Goal: Task Accomplishment & Management: Complete application form

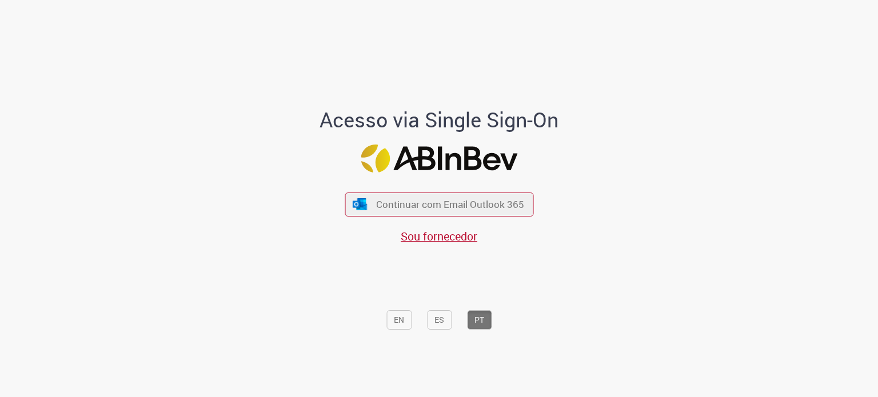
click at [431, 217] on div "Continuar com Email Outlook 365 Sou fornecedor" at bounding box center [439, 212] width 189 height 63
click at [431, 211] on span "Continuar com Email Outlook 365" at bounding box center [450, 204] width 151 height 13
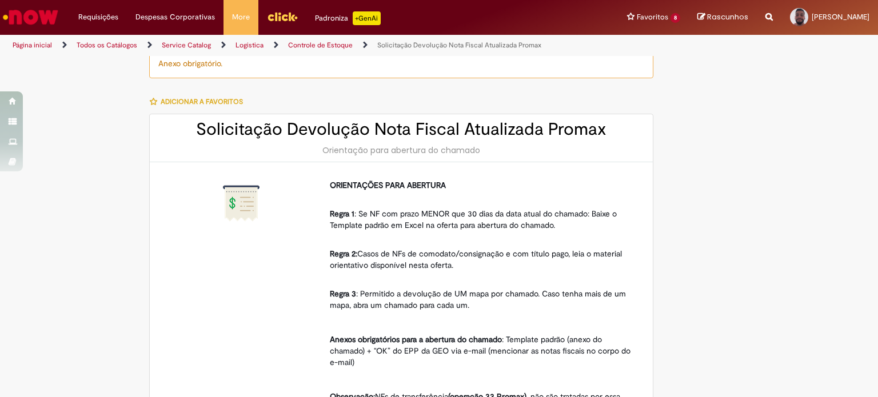
scroll to position [9, 0]
drag, startPoint x: 463, startPoint y: 210, endPoint x: 576, endPoint y: 216, distance: 113.9
click at [576, 216] on p "Regra 1 : Se NF com prazo MENOR que 30 dias da data atual do chamado: Baixe o T…" at bounding box center [481, 214] width 303 height 34
click at [396, 222] on p "Regra 1 : Se NF com prazo MENOR que 30 dias da data atual do chamado: Baixe o T…" at bounding box center [481, 214] width 303 height 34
drag, startPoint x: 394, startPoint y: 291, endPoint x: 496, endPoint y: 291, distance: 102.4
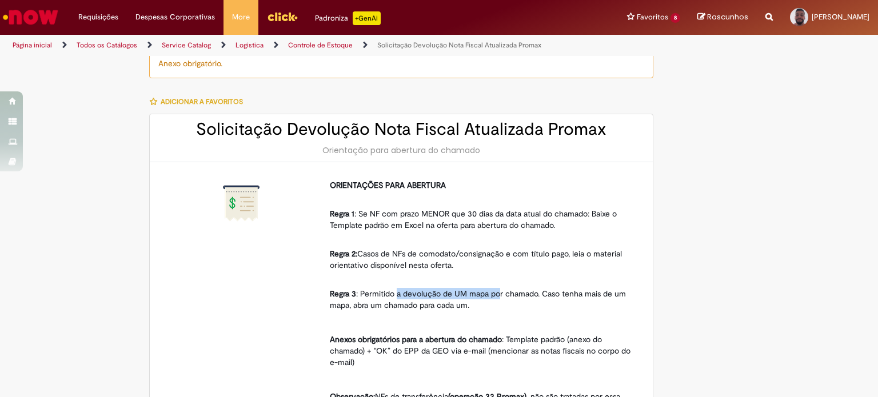
click at [496, 291] on span "Regra 3 : Permitido a devolução de UM mapa por chamado. Caso tenha mais de um m…" at bounding box center [479, 300] width 299 height 22
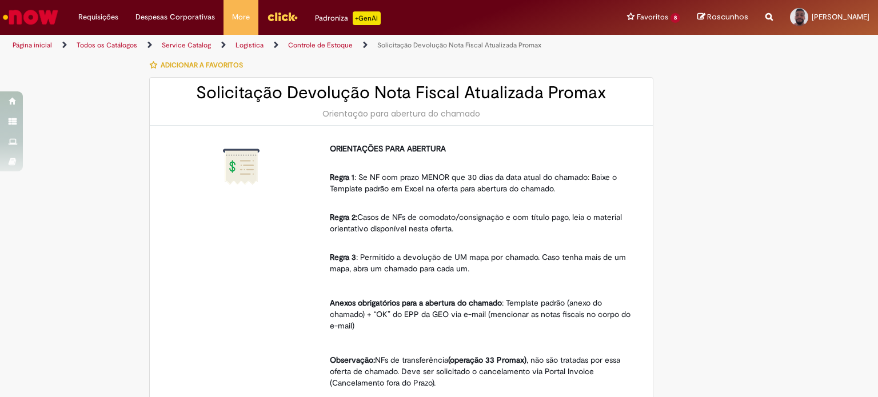
scroll to position [48, 0]
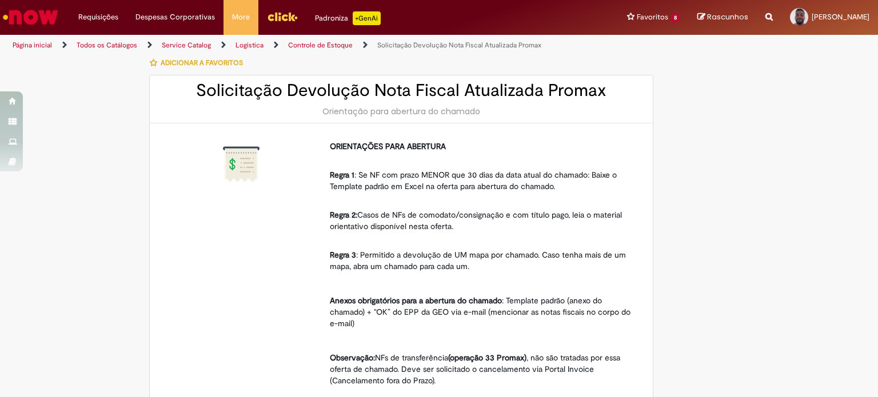
click at [474, 288] on p at bounding box center [481, 283] width 303 height 11
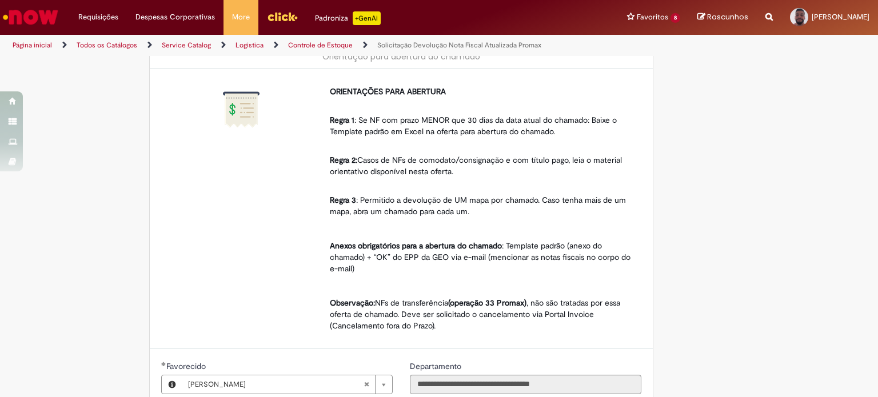
scroll to position [91, 0]
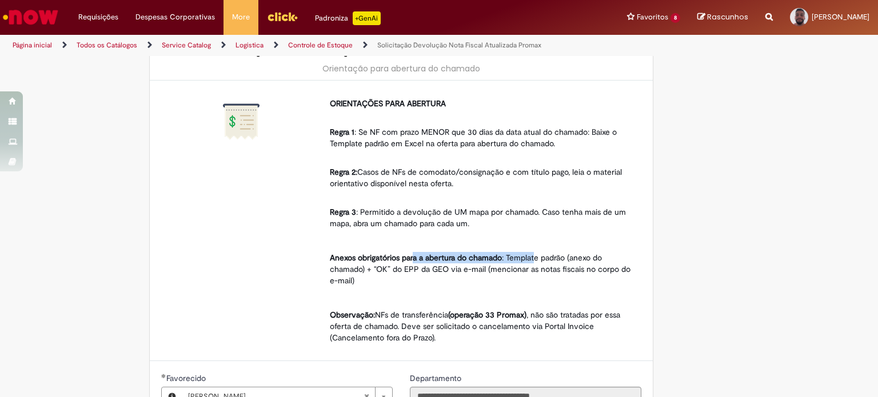
drag, startPoint x: 410, startPoint y: 256, endPoint x: 533, endPoint y: 258, distance: 123.0
click at [533, 258] on p "Anexos obrigatórios para a abertura do chamado : Template padrão (anexo do cham…" at bounding box center [481, 269] width 303 height 34
drag, startPoint x: 360, startPoint y: 269, endPoint x: 550, endPoint y: 268, distance: 189.9
click at [550, 268] on p "Anexos obrigatórios para a abertura do chamado : Template padrão (anexo do cham…" at bounding box center [481, 269] width 303 height 34
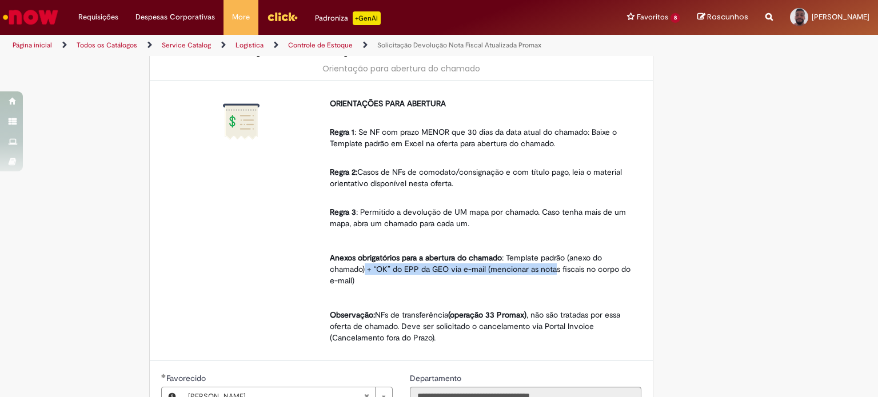
scroll to position [0, 0]
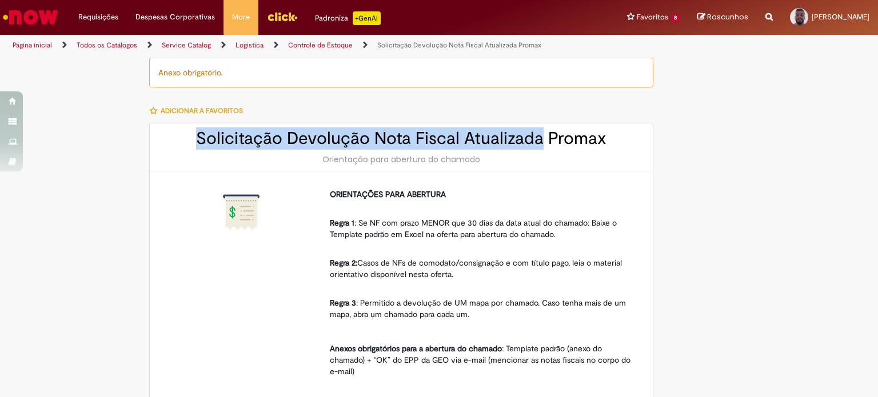
drag, startPoint x: 199, startPoint y: 137, endPoint x: 533, endPoint y: 137, distance: 334.0
click at [533, 137] on h2 "Solicitação Devolução Nota Fiscal Atualizada Promax" at bounding box center [401, 138] width 480 height 19
copy h2 "Solicitação Devolução Nota Fiscal Atualizada"
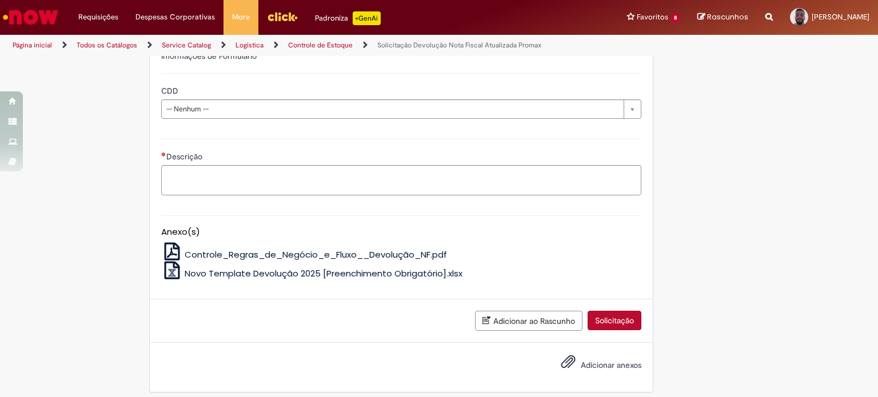
scroll to position [611, 0]
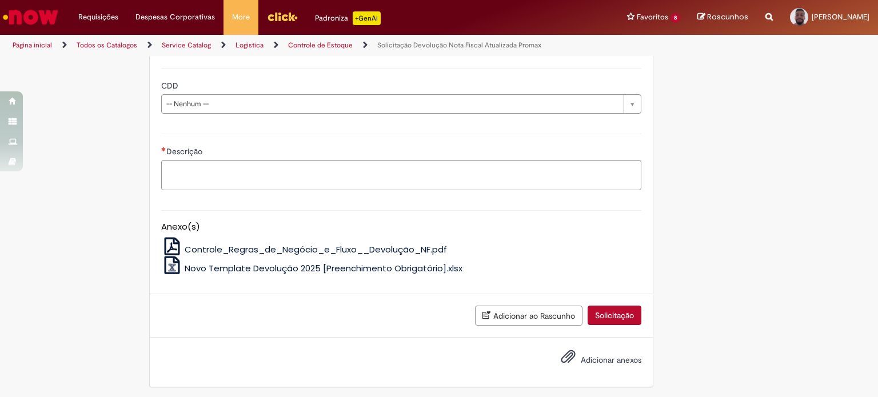
click at [299, 267] on span "Novo Template Devolução 2025 [Preenchimento Obrigatório].xlsx" at bounding box center [324, 268] width 278 height 12
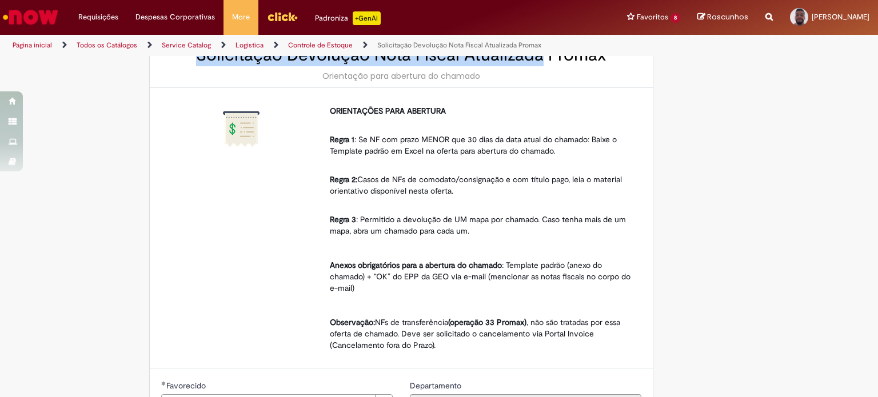
scroll to position [76, 0]
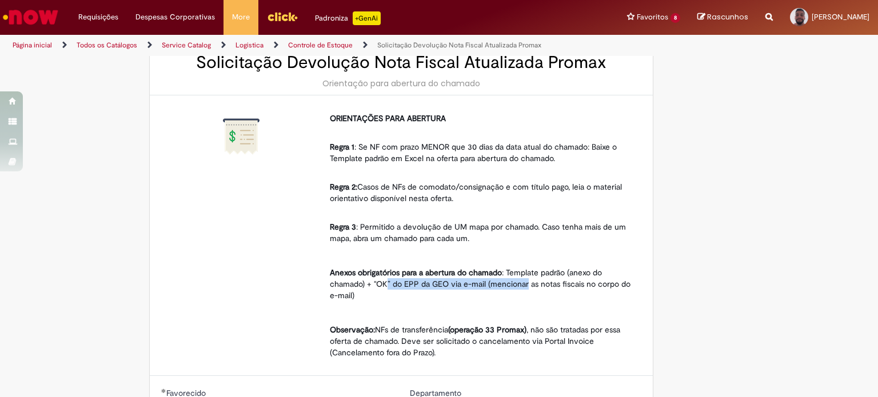
drag, startPoint x: 382, startPoint y: 284, endPoint x: 523, endPoint y: 282, distance: 141.3
click at [523, 282] on p "Anexos obrigatórios para a abertura do chamado : Template padrão (anexo do cham…" at bounding box center [481, 284] width 303 height 34
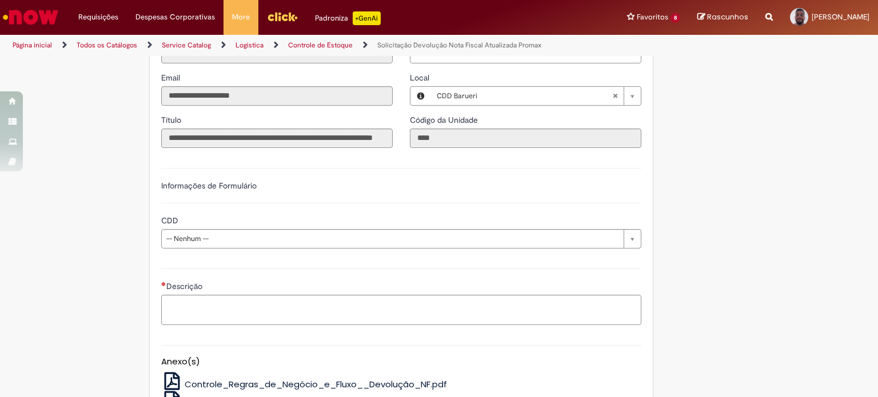
scroll to position [479, 0]
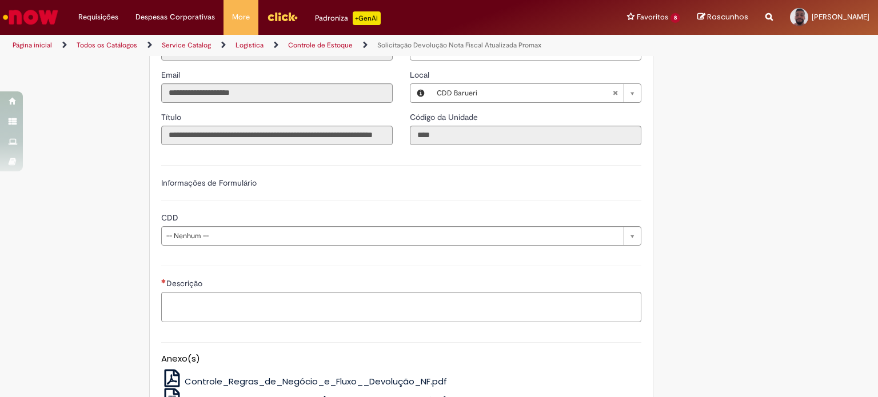
click at [350, 251] on div "**********" at bounding box center [402, 204] width 498 height 101
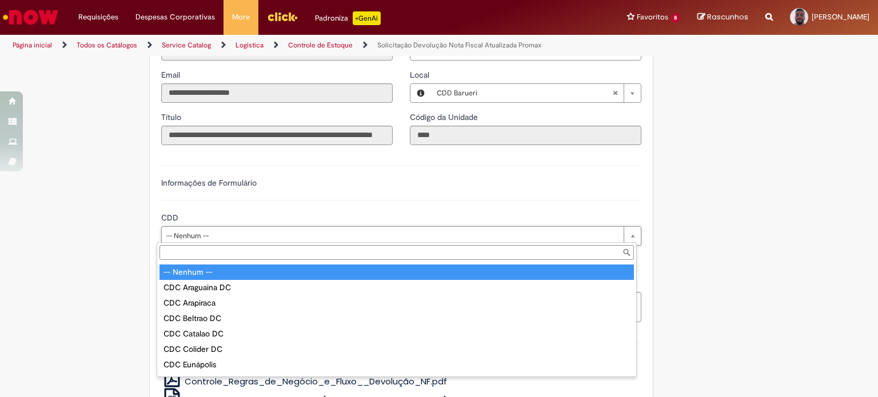
click at [343, 242] on div "CDD -- Nenhum -- CDC Araguaina DC CDC Arapiraca CDC Beltrao DC CDC Catalao DC C…" at bounding box center [397, 309] width 480 height 135
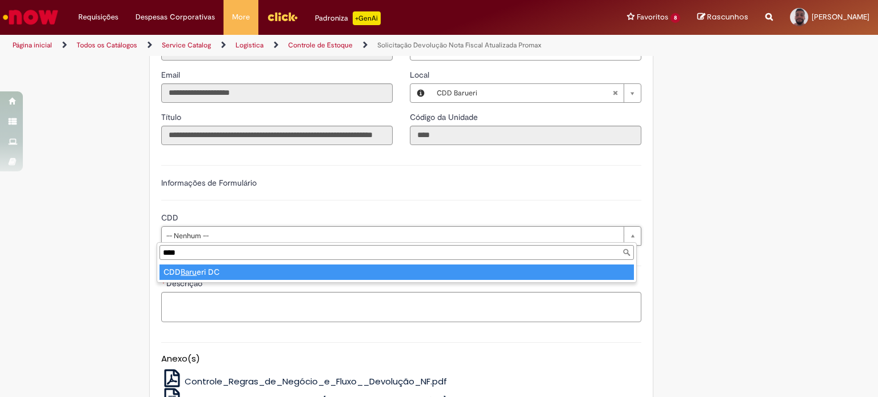
type input "****"
type input "**********"
select select "**********"
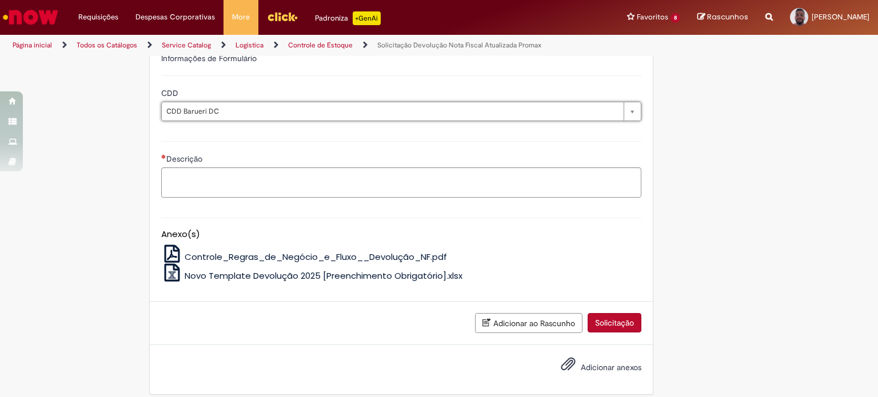
scroll to position [605, 0]
click at [295, 178] on textarea "Descrição" at bounding box center [401, 181] width 480 height 31
click at [532, 178] on textarea "**********" at bounding box center [401, 181] width 480 height 31
paste textarea "*******"
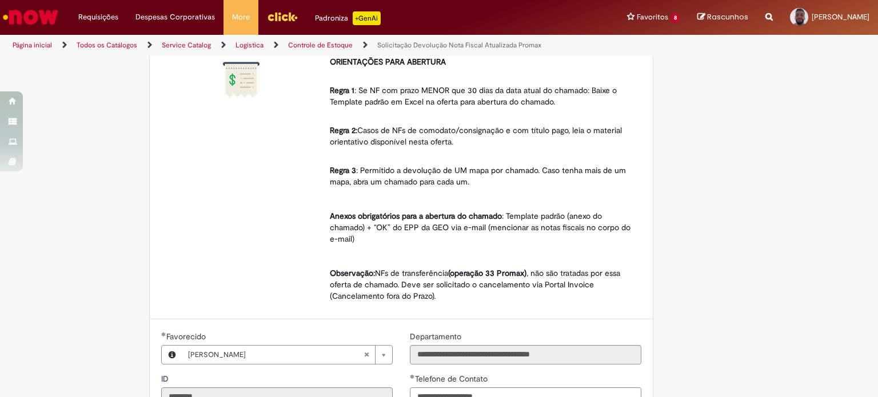
scroll to position [133, 0]
type textarea "**********"
drag, startPoint x: 419, startPoint y: 272, endPoint x: 431, endPoint y: 272, distance: 11.4
click at [431, 272] on p "Observação: NFs de transferência (operação 33 Promax) , não são tratadas por es…" at bounding box center [481, 284] width 303 height 34
drag, startPoint x: 401, startPoint y: 280, endPoint x: 499, endPoint y: 281, distance: 97.2
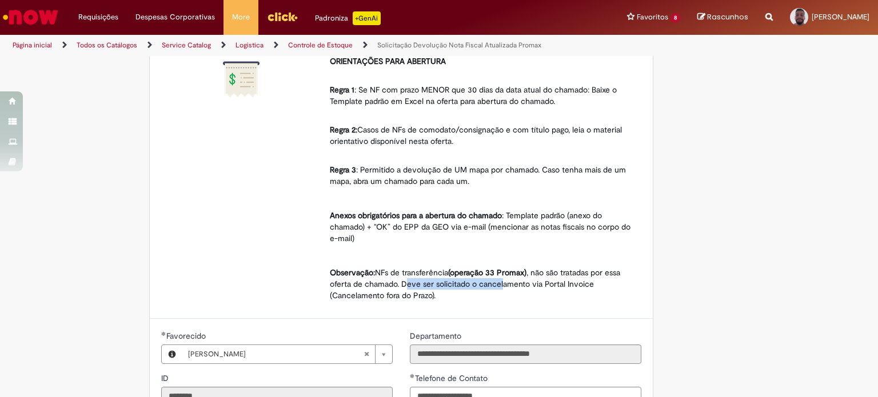
click at [499, 281] on p "Observação: NFs de transferência (operação 33 Promax) , não são tratadas por es…" at bounding box center [481, 284] width 303 height 34
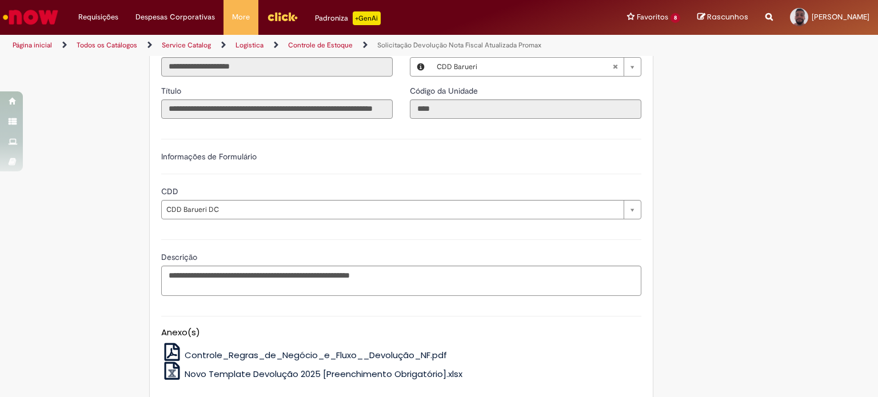
scroll to position [611, 0]
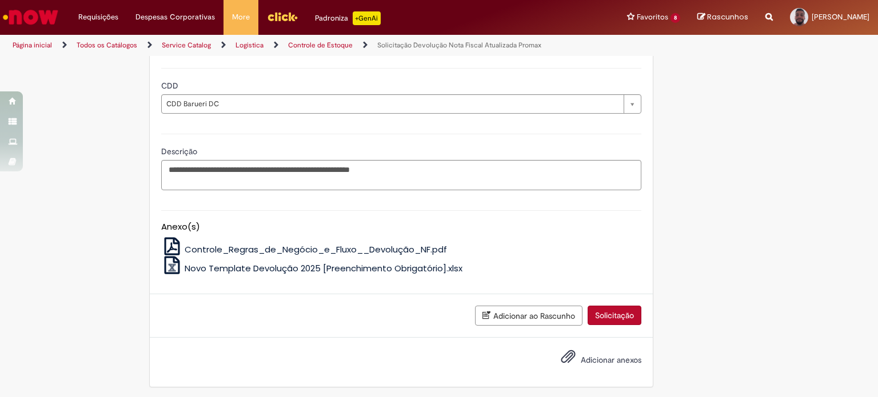
click at [284, 265] on span "Novo Template Devolução 2025 [Preenchimento Obrigatório].xlsx" at bounding box center [324, 268] width 278 height 12
click at [606, 357] on span "Adicionar anexos" at bounding box center [611, 360] width 61 height 10
click at [0, 0] on input "Adicionar anexos" at bounding box center [0, 0] width 0 height 0
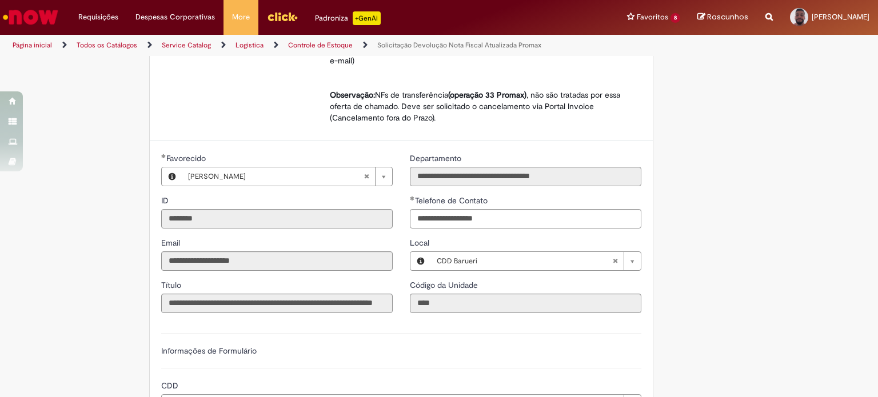
scroll to position [462, 0]
